Goal: Transaction & Acquisition: Purchase product/service

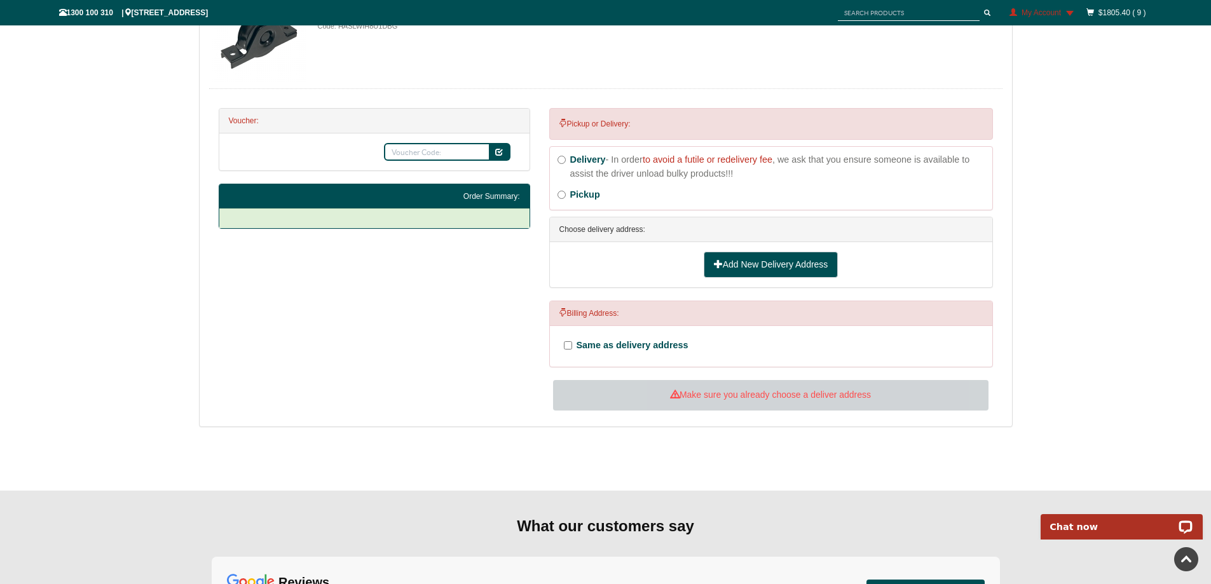
click at [770, 259] on link "Add New Delivery Address" at bounding box center [771, 265] width 135 height 27
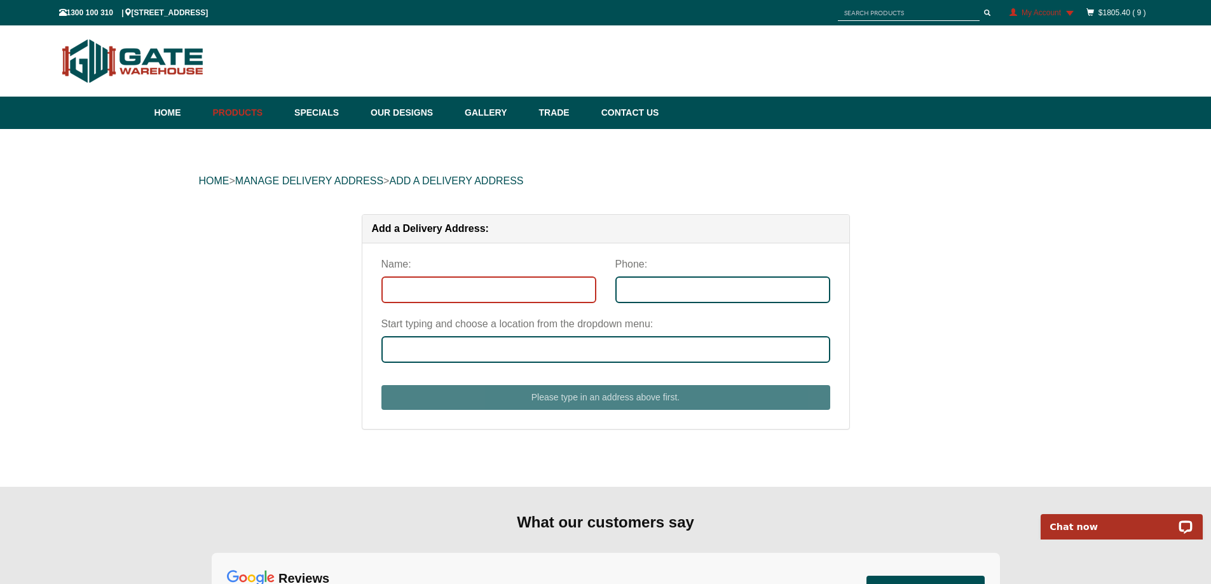
click at [439, 287] on input "Name:" at bounding box center [488, 289] width 215 height 27
type input "Tom Matthews"
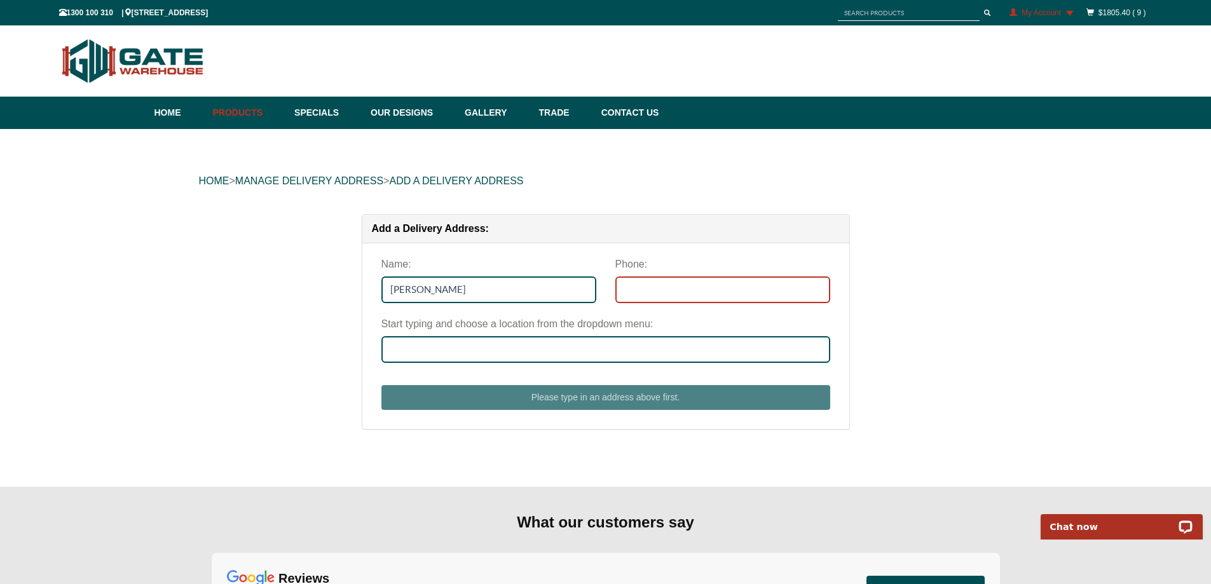
click at [617, 287] on input "Phone:" at bounding box center [722, 289] width 215 height 27
type input "0406847435"
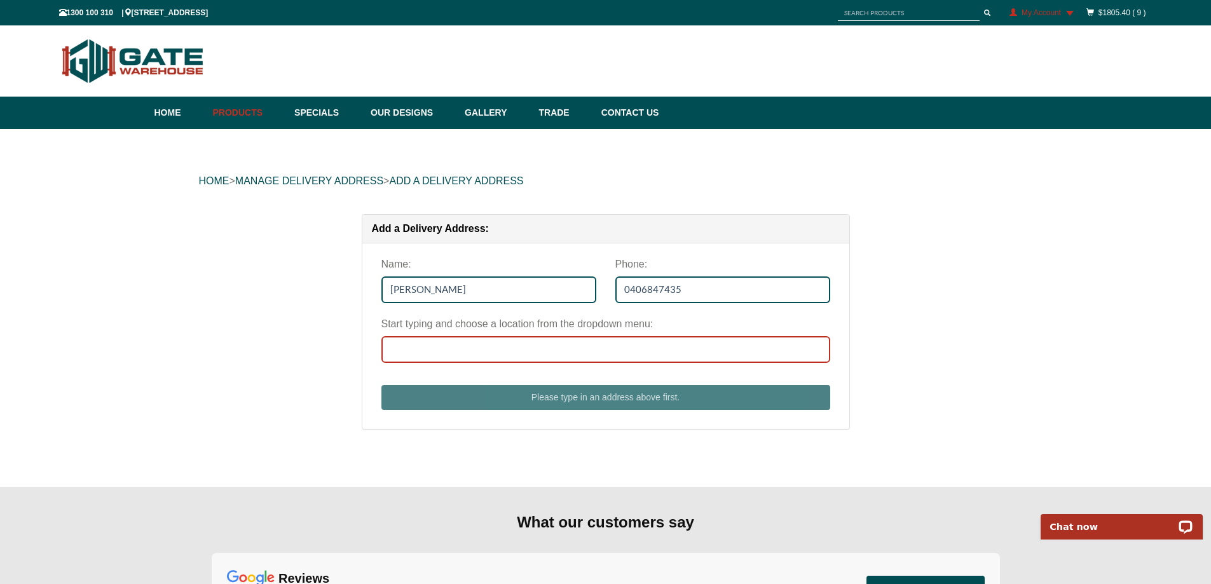
click at [597, 353] on input "Start typing and choose a location from the dropdown menu:" at bounding box center [605, 349] width 449 height 27
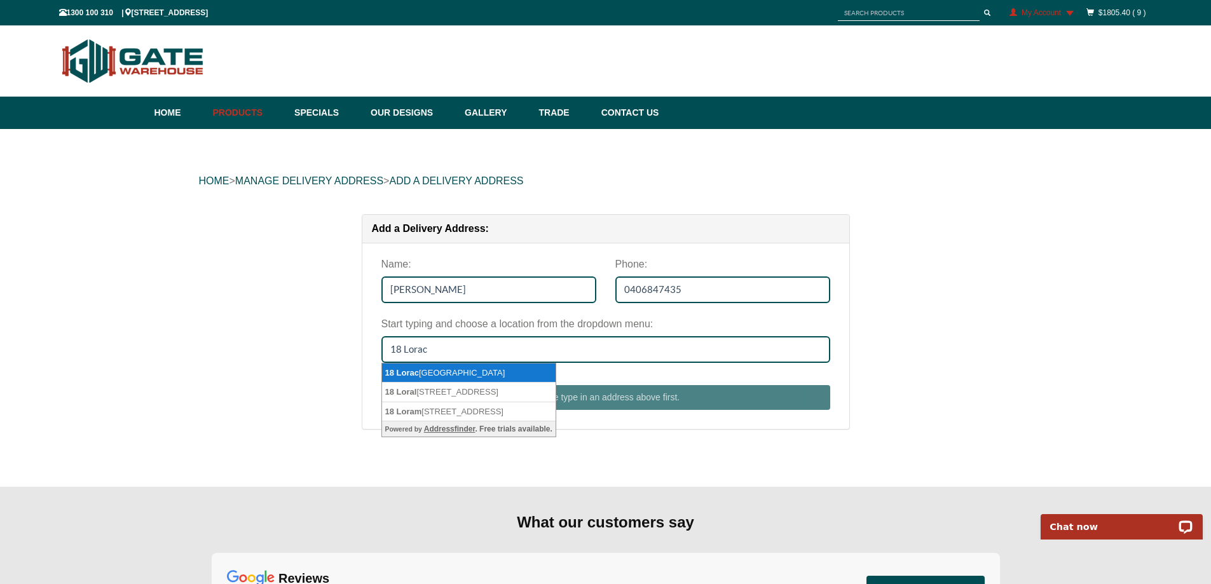
click at [509, 376] on li "18 Lorac Avenue, BRIGHTON VIC 3186" at bounding box center [469, 374] width 174 height 20
type input "18 Lorac Avenue, BRIGHTON VIC 3186"
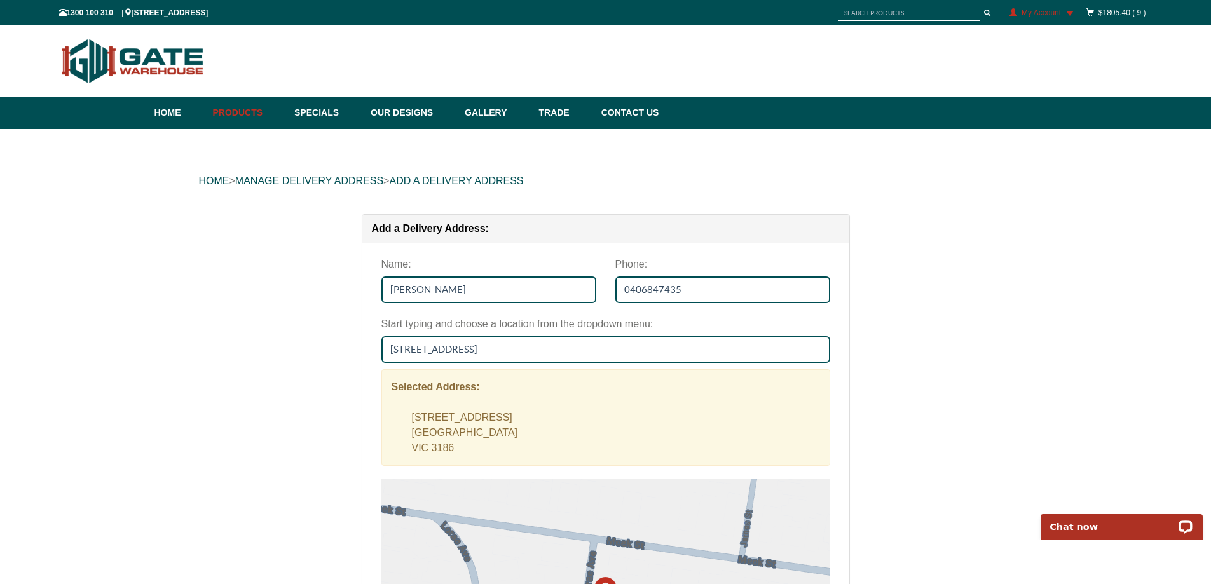
click at [505, 404] on div "Selected Address: 18 Lorac Avenue BRIGHTON VIC 3186" at bounding box center [605, 417] width 449 height 97
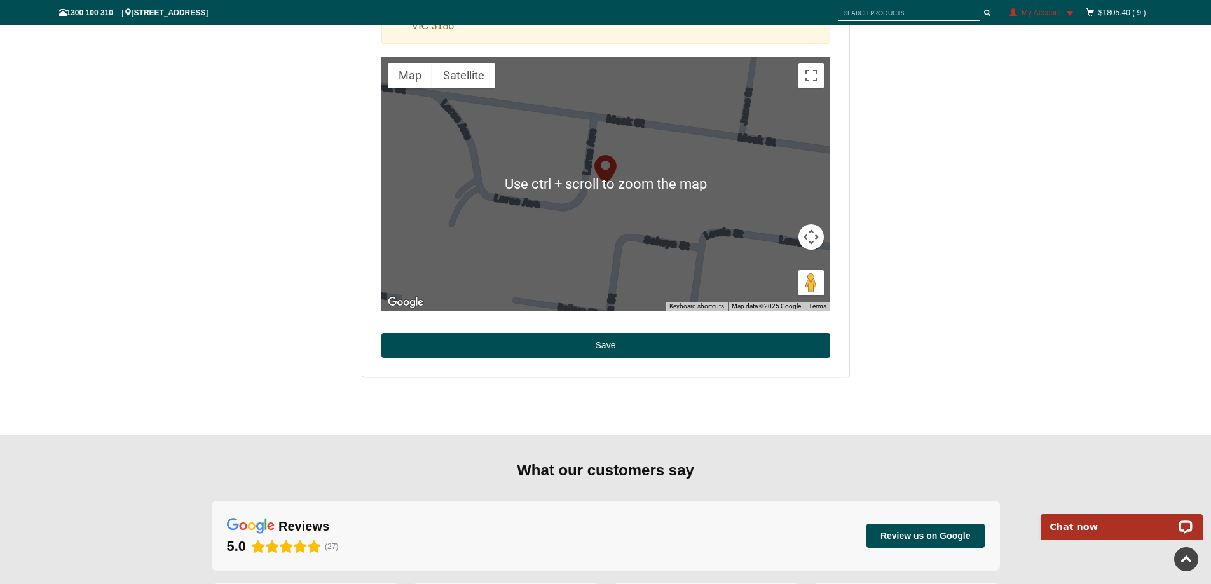
scroll to position [445, 0]
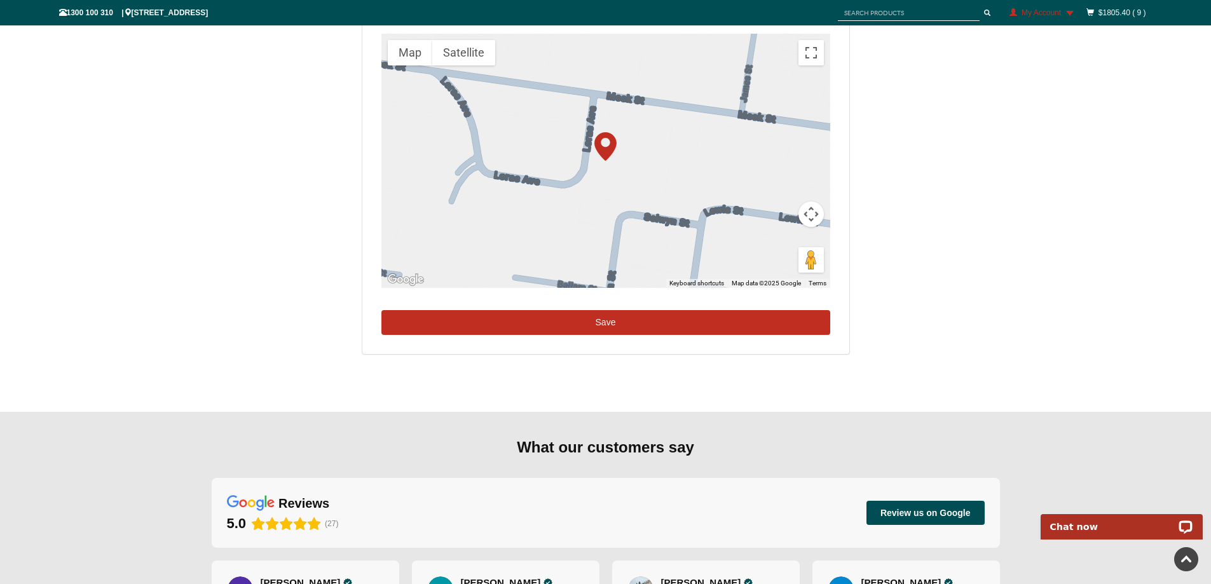
click at [628, 327] on button "Save" at bounding box center [605, 322] width 449 height 25
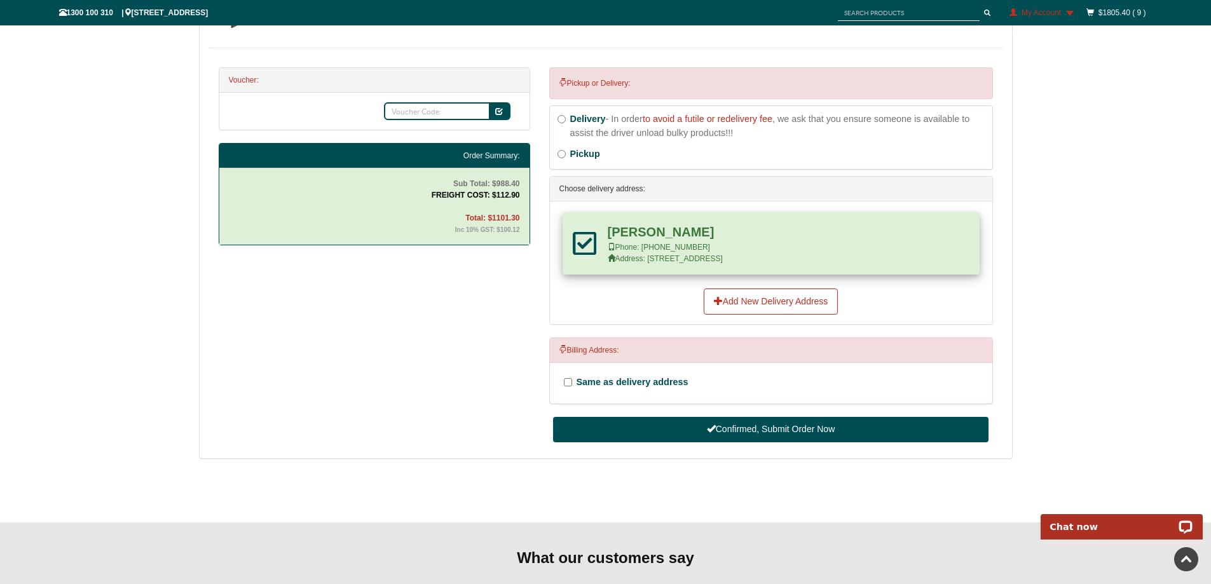
scroll to position [1088, 0]
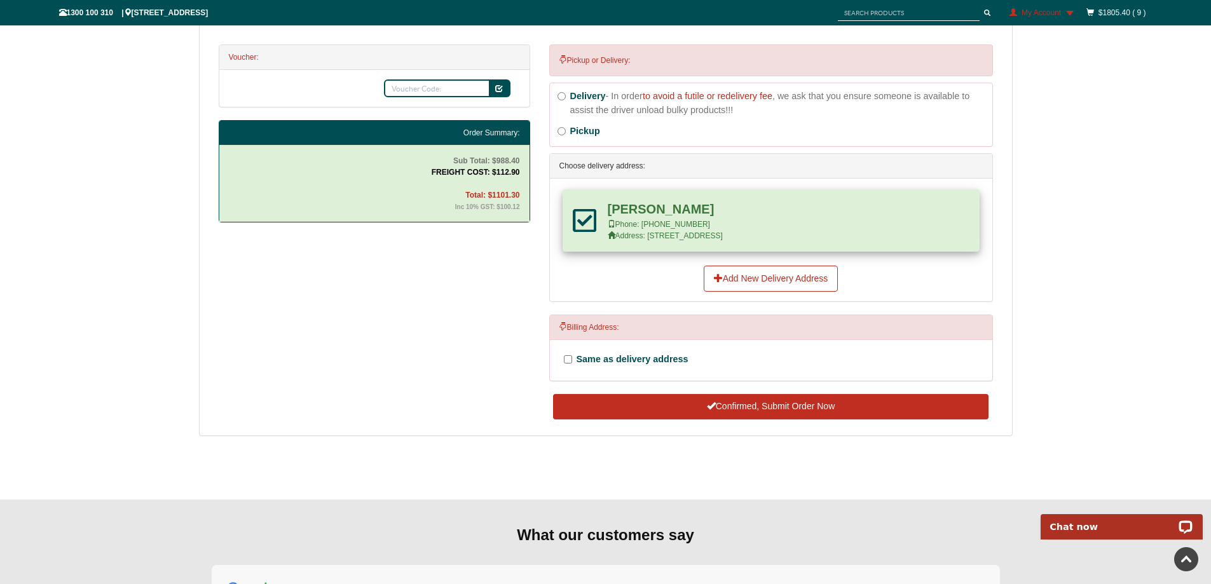
click at [658, 404] on button "Confirmed, Submit Order Now" at bounding box center [770, 406] width 435 height 25
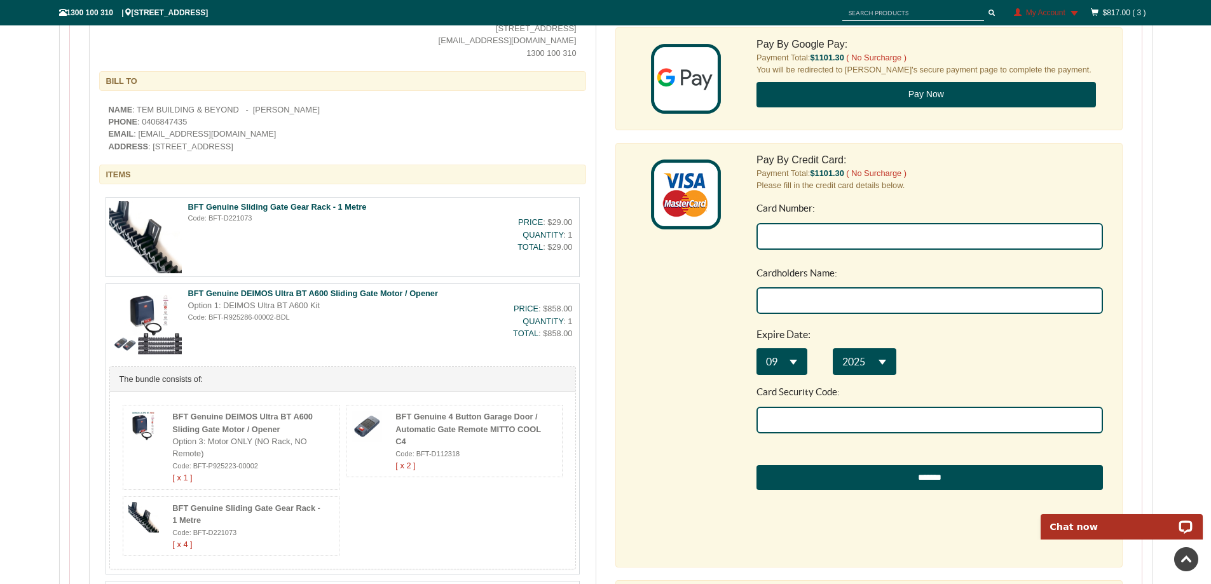
scroll to position [445, 0]
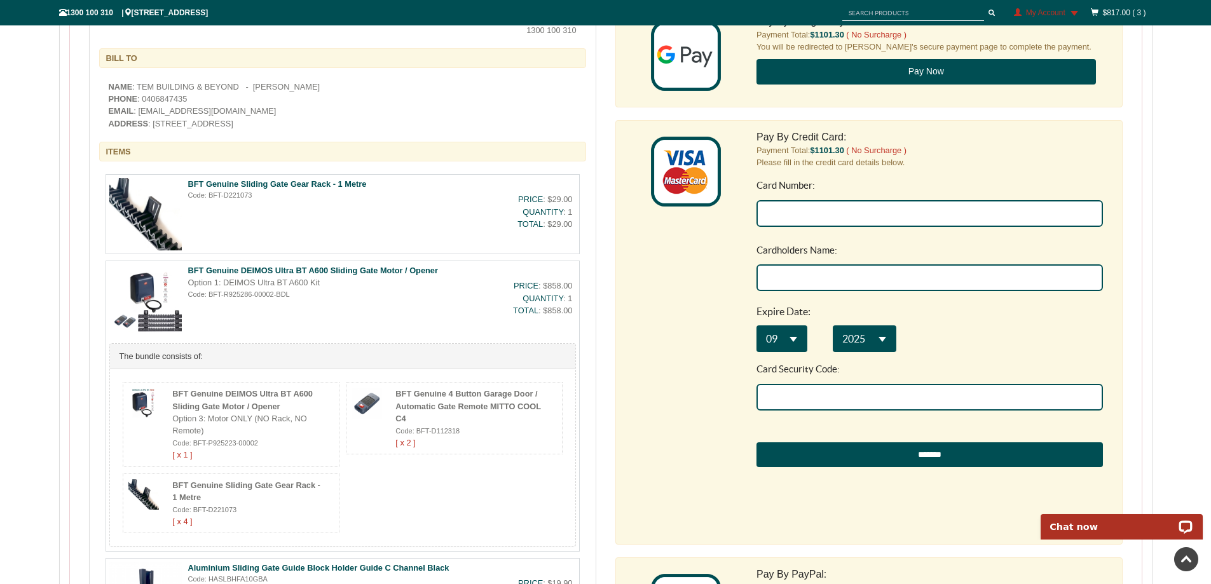
click at [775, 215] on input "Card Number:" at bounding box center [929, 213] width 346 height 27
type input "5163 6600 1503 0177"
click at [897, 280] on input "Cardholders Name:" at bounding box center [929, 277] width 346 height 27
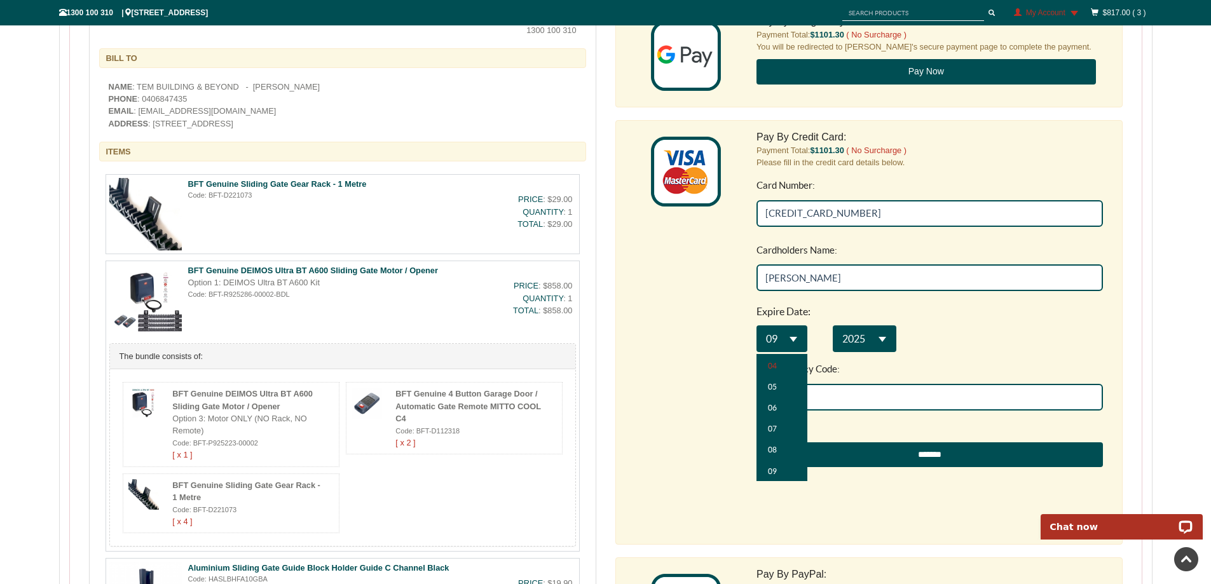
scroll to position [43, 0]
type input "Thomas Matthews"
select select "**"
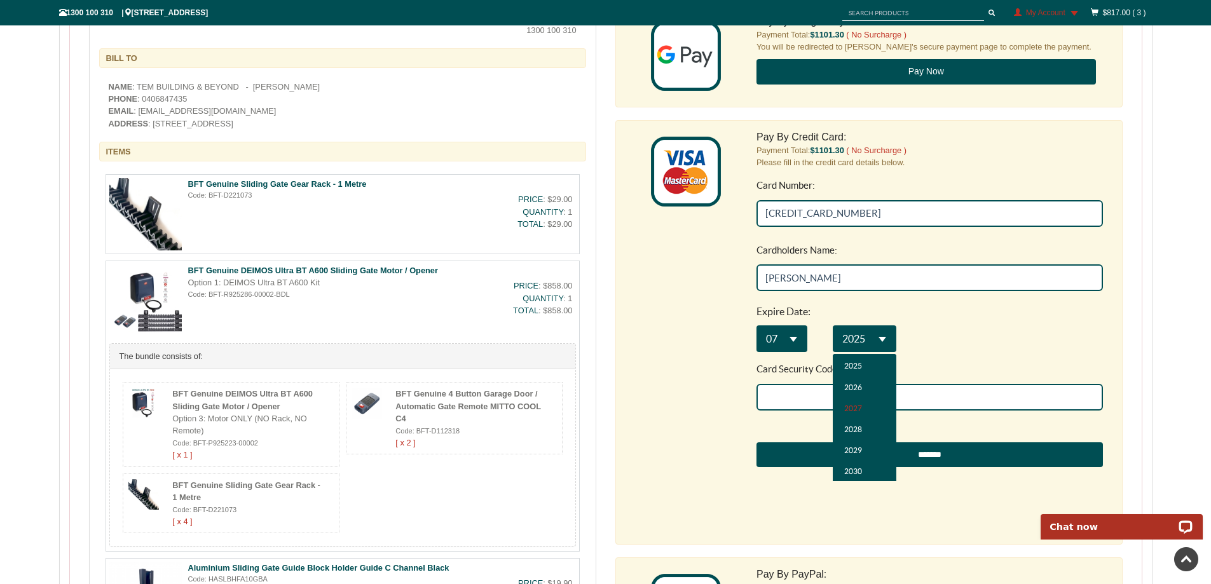
select select "**"
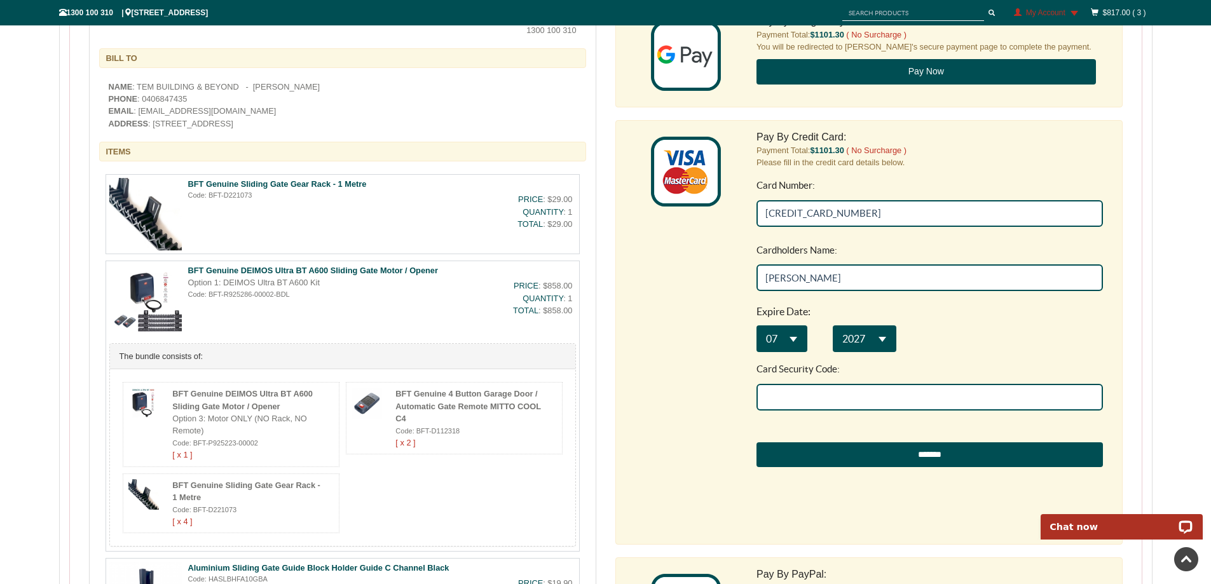
click at [856, 405] on input "Card Security Code:" at bounding box center [929, 397] width 346 height 27
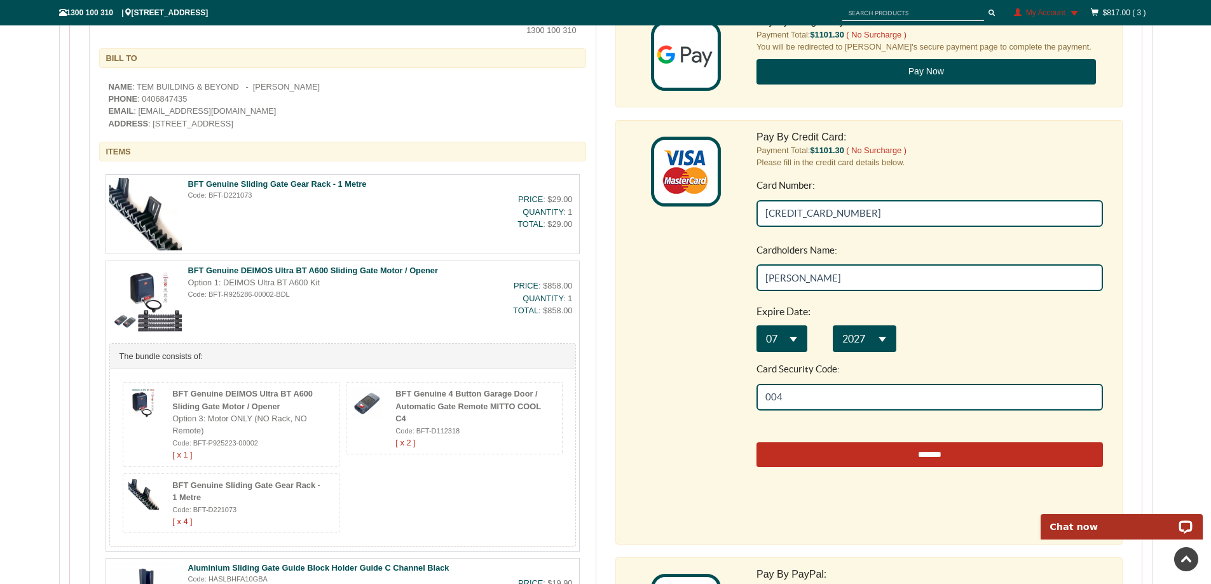
type input "004"
click at [867, 447] on input "*******" at bounding box center [929, 454] width 346 height 25
type input "**********"
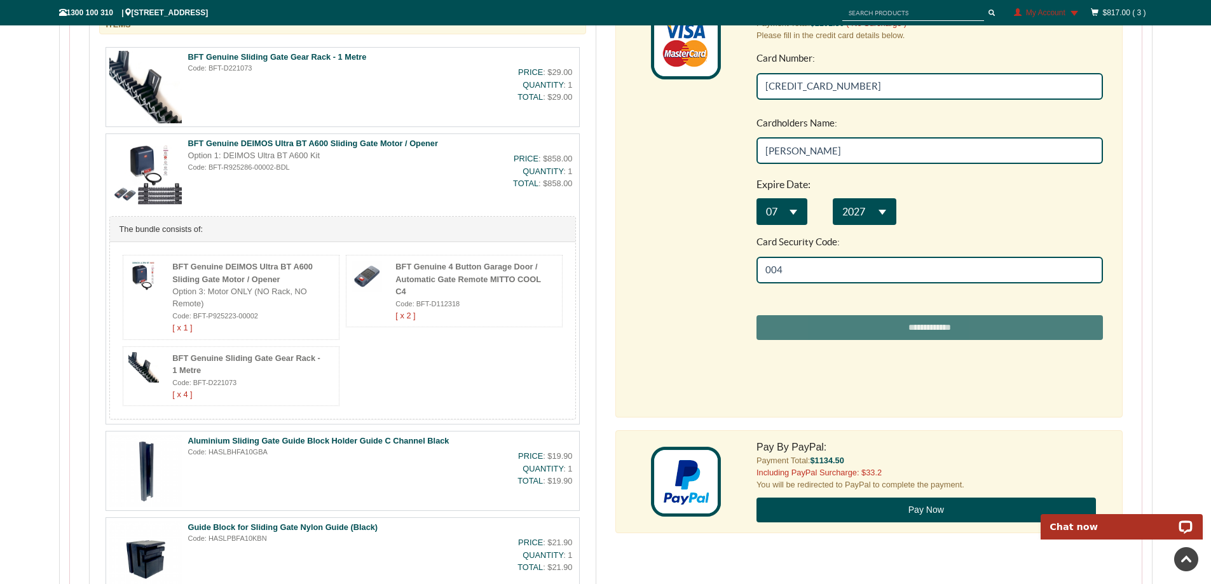
scroll to position [636, 0]
